Goal: Information Seeking & Learning: Learn about a topic

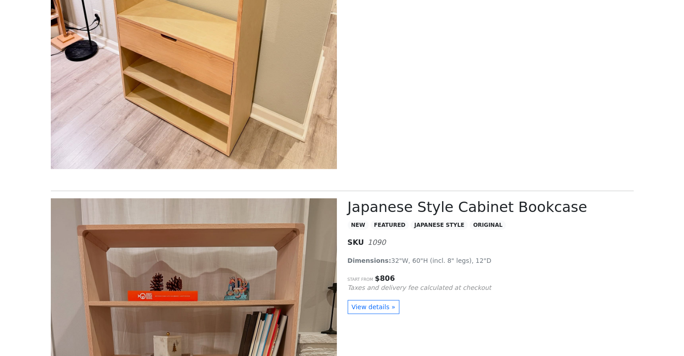
scroll to position [2059, 0]
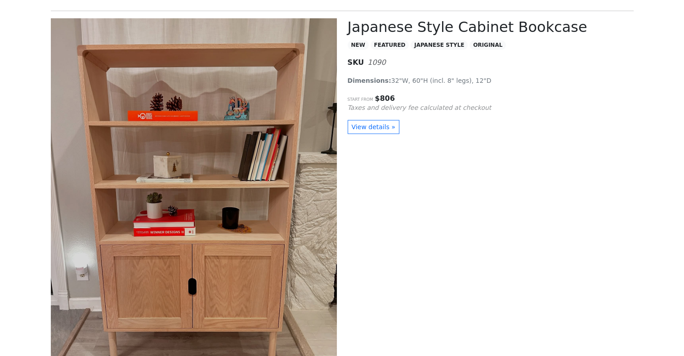
click at [252, 89] on img at bounding box center [194, 196] width 286 height 357
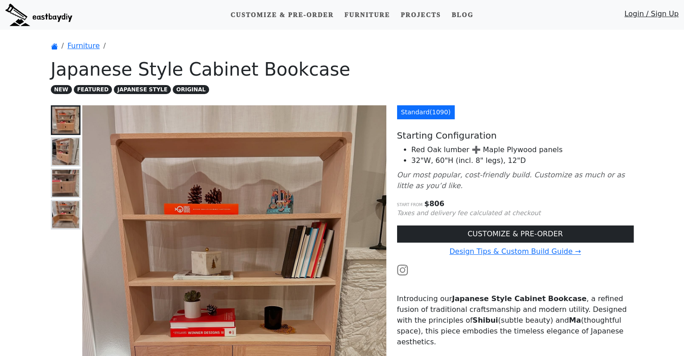
click at [55, 152] on img at bounding box center [65, 151] width 27 height 27
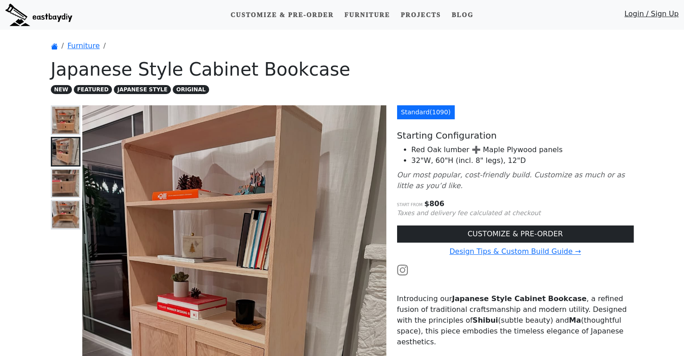
click at [60, 112] on img at bounding box center [65, 120] width 27 height 27
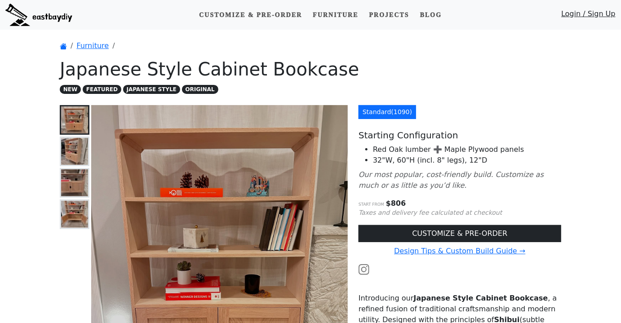
click at [78, 183] on img at bounding box center [74, 183] width 27 height 27
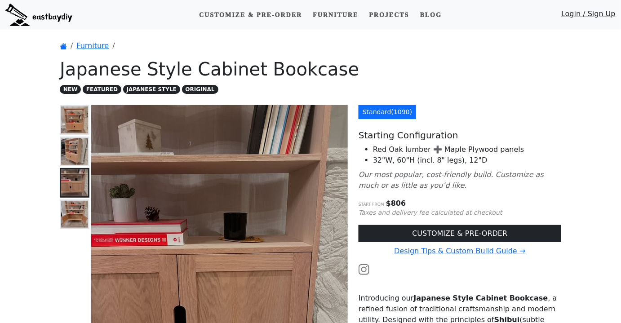
click at [73, 216] on img at bounding box center [74, 214] width 27 height 27
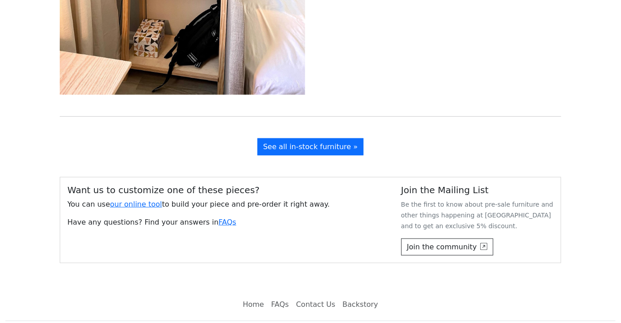
scroll to position [7075, 0]
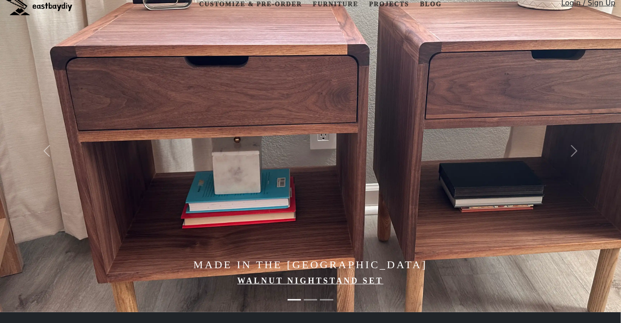
scroll to position [122, 0]
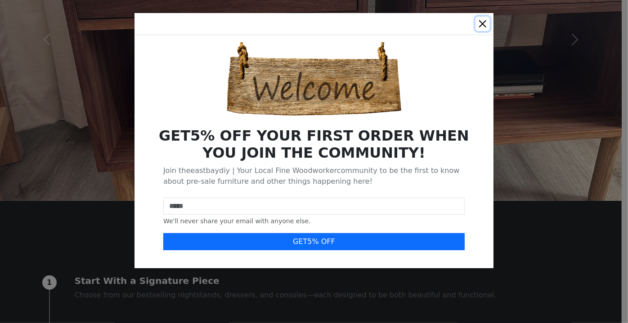
click at [482, 18] on button "Close" at bounding box center [482, 24] width 14 height 14
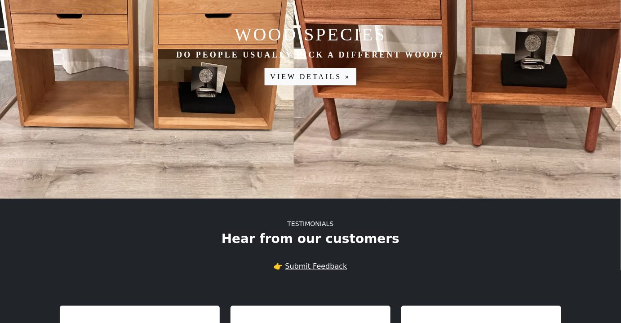
scroll to position [1267, 0]
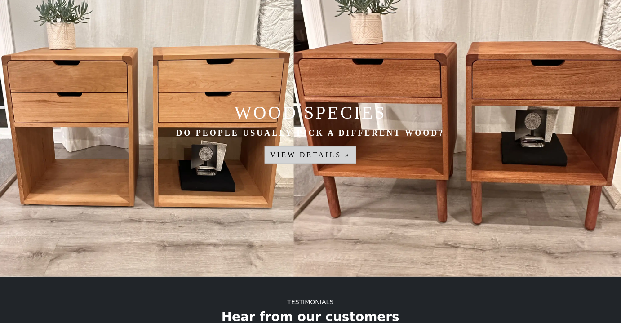
click at [330, 163] on link "View details »" at bounding box center [311, 155] width 92 height 17
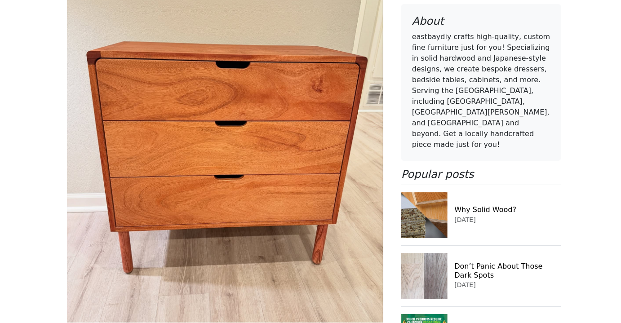
scroll to position [6602, 0]
